Goal: Information Seeking & Learning: Learn about a topic

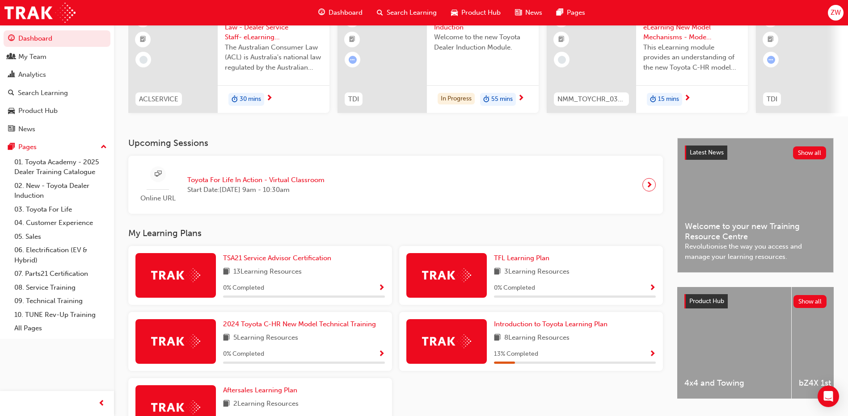
scroll to position [158, 0]
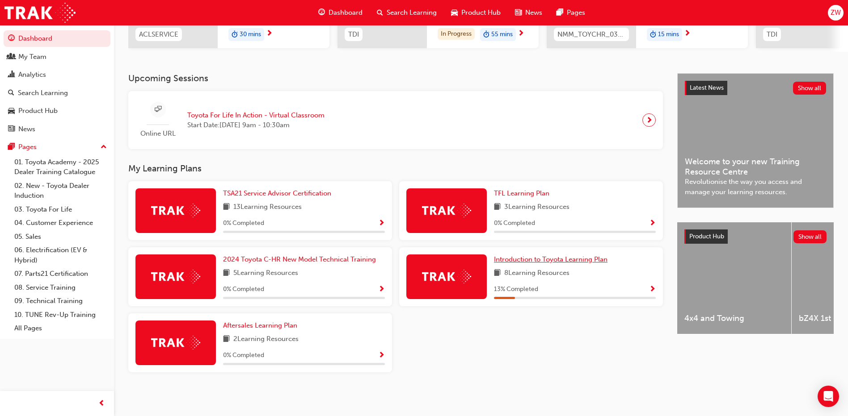
click at [565, 259] on span "Introduction to Toyota Learning Plan" at bounding box center [550, 260] width 113 height 8
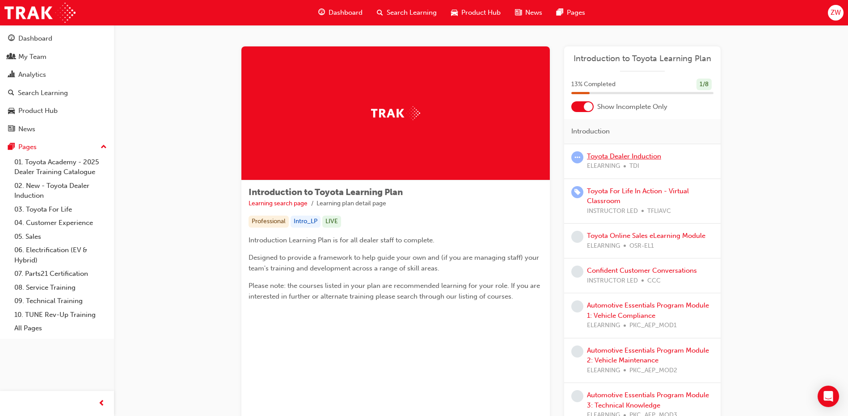
click at [626, 155] on link "Toyota Dealer Induction" at bounding box center [624, 156] width 74 height 8
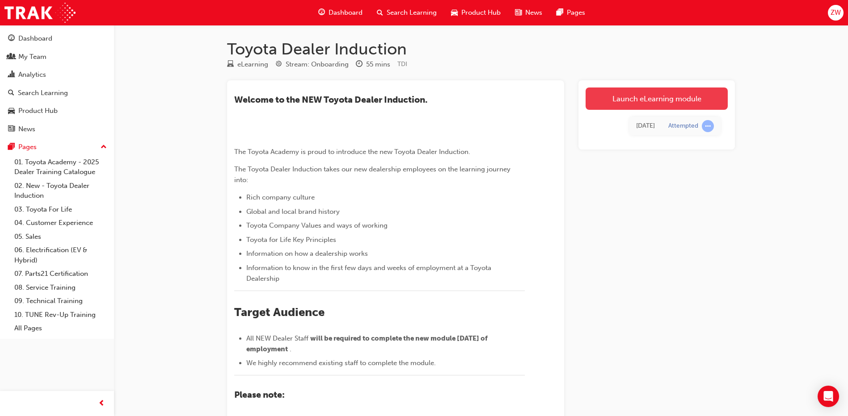
click at [655, 97] on link "Launch eLearning module" at bounding box center [656, 99] width 142 height 22
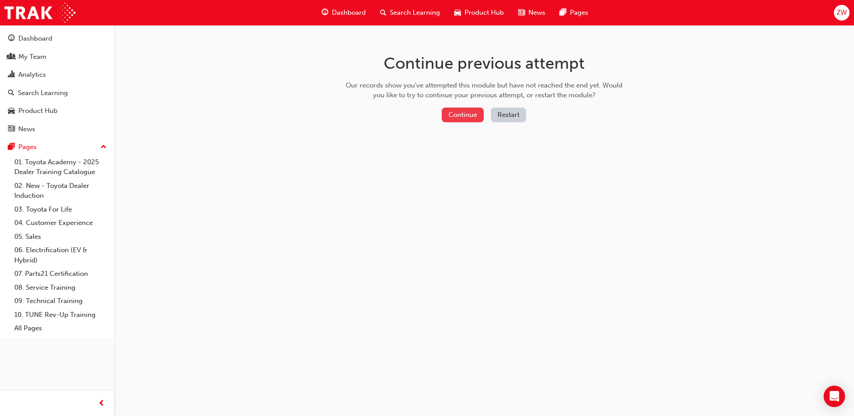
click at [470, 118] on button "Continue" at bounding box center [463, 115] width 42 height 15
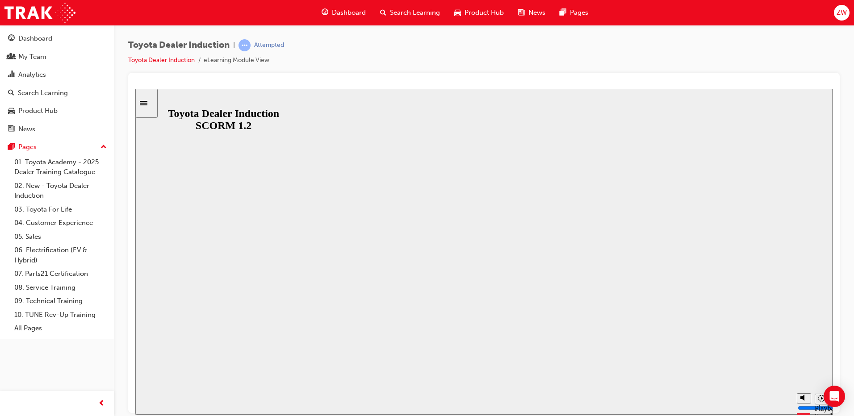
click at [544, 86] on div at bounding box center [484, 84] width 698 height 9
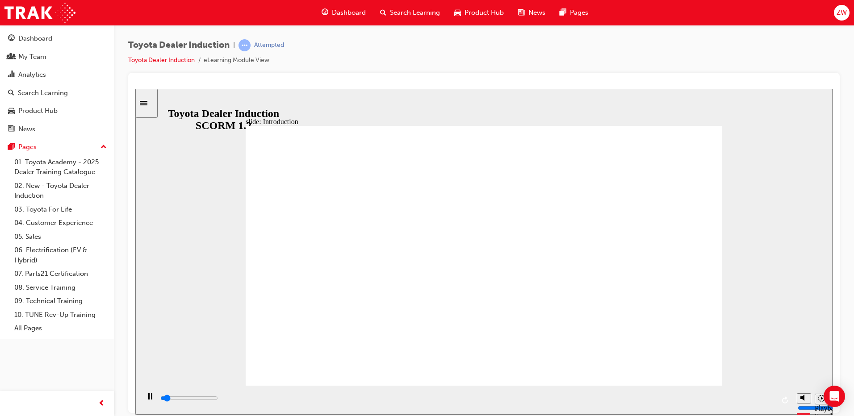
type input "3400"
